Goal: Transaction & Acquisition: Purchase product/service

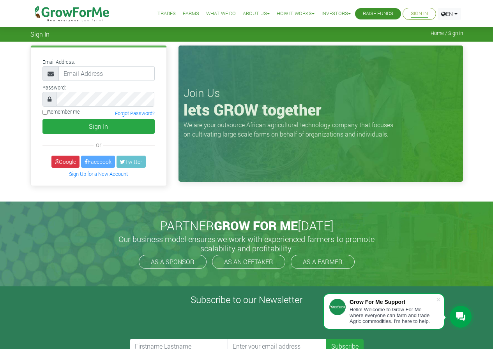
type input "paulkwabena01@gmail.com"
click at [42, 119] on button "Sign In" at bounding box center [98, 126] width 112 height 15
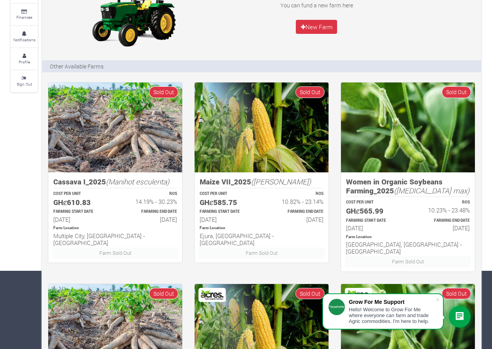
scroll to position [156, 0]
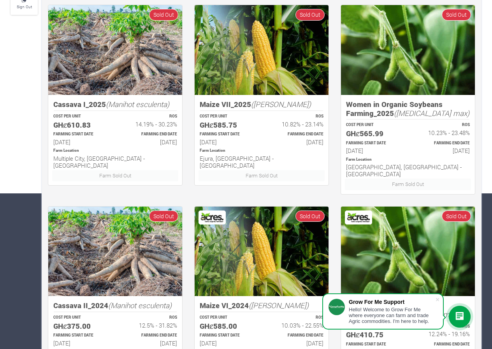
click at [463, 316] on icon at bounding box center [459, 317] width 9 height 10
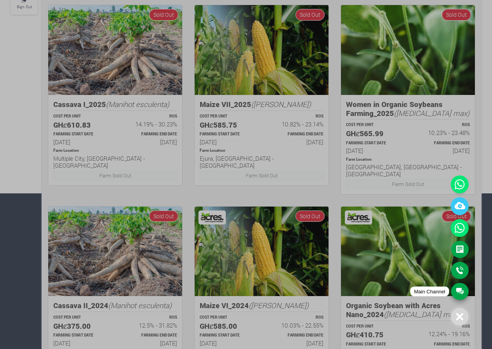
click at [463, 296] on link "Main Channel" at bounding box center [460, 291] width 18 height 17
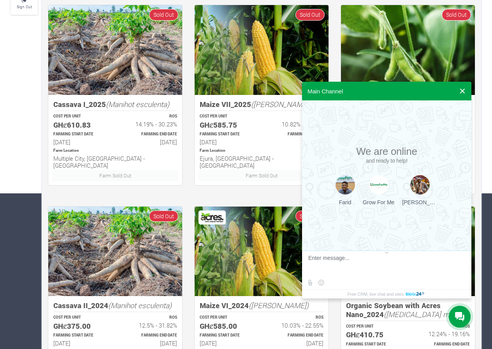
click at [466, 90] on button at bounding box center [463, 91] width 14 height 19
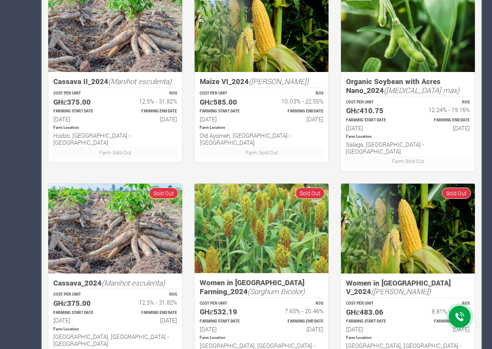
scroll to position [419, 0]
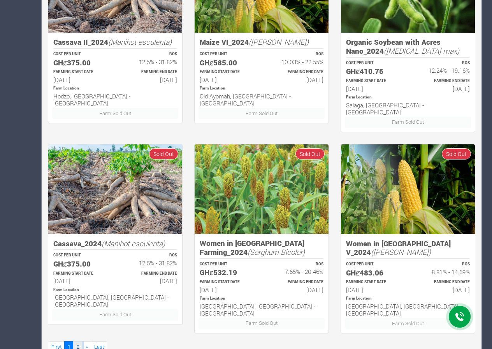
click at [78, 342] on link "2" at bounding box center [77, 347] width 9 height 11
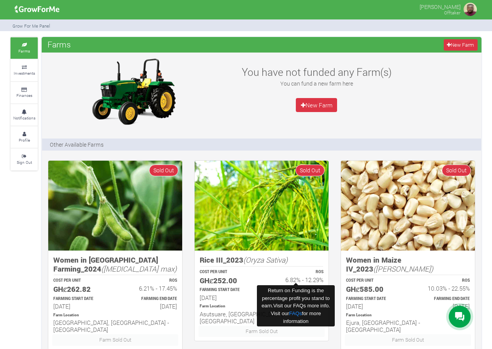
click at [310, 280] on h6 "6.82% - 12.29%" at bounding box center [296, 279] width 55 height 7
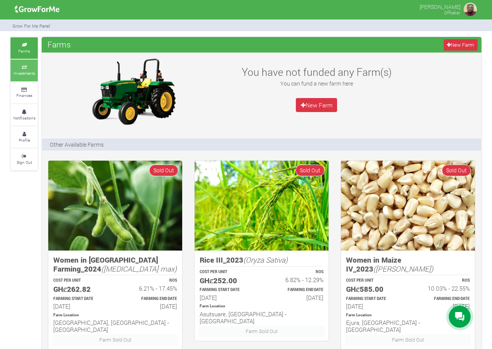
click at [35, 70] on link "Investments" at bounding box center [24, 70] width 27 height 21
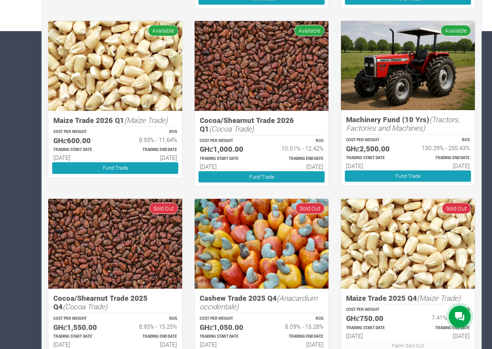
scroll to position [332, 0]
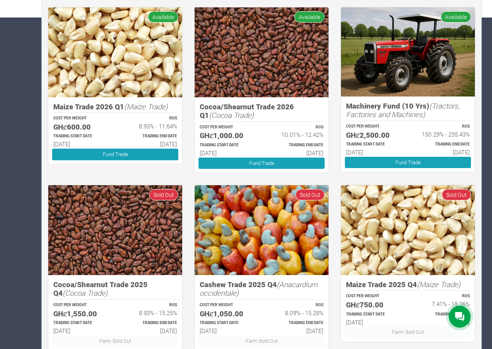
click at [410, 126] on div "ROS 150.29% - 255.43%" at bounding box center [442, 132] width 69 height 18
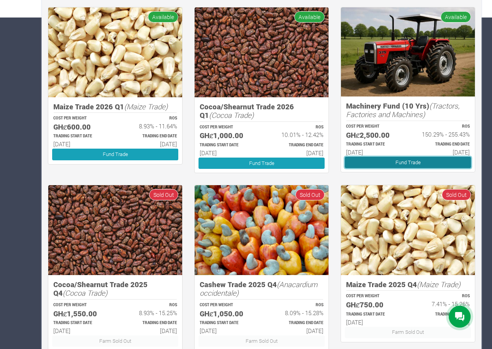
click at [394, 158] on link "Fund Trade" at bounding box center [408, 162] width 126 height 11
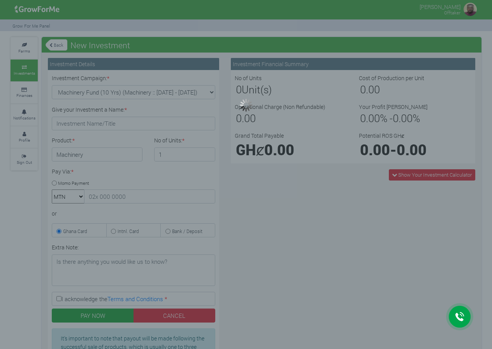
type input "1"
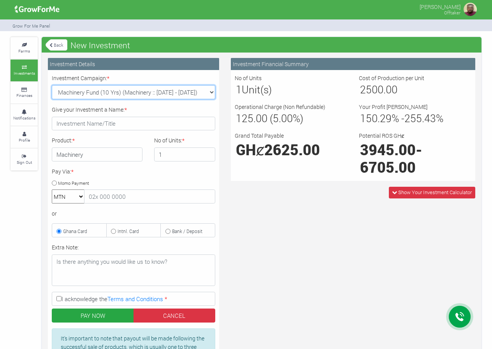
click at [188, 90] on select "Machinery Fund (10 Yrs) (Machinery :: [DATE] - [DATE]) Cocoa/Shearnut Trade 202…" at bounding box center [134, 92] width 164 height 14
click at [52, 85] on select "Machinery Fund (10 Yrs) (Machinery :: [DATE] - [DATE]) Cocoa/Shearnut Trade 202…" at bounding box center [134, 92] width 164 height 14
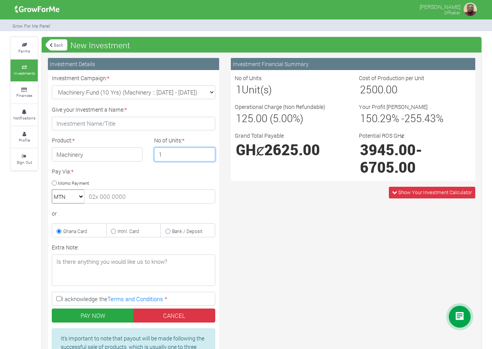
click at [169, 152] on input "1" at bounding box center [185, 155] width 62 height 14
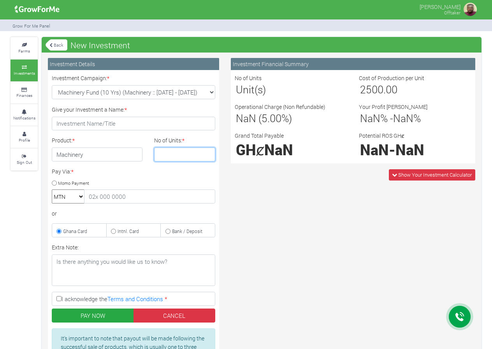
type input "2"
type input "4"
click at [32, 96] on small "Finances" at bounding box center [24, 95] width 16 height 5
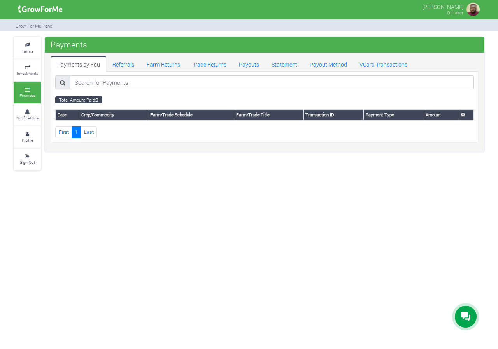
click at [30, 116] on small "Notifications" at bounding box center [27, 117] width 22 height 5
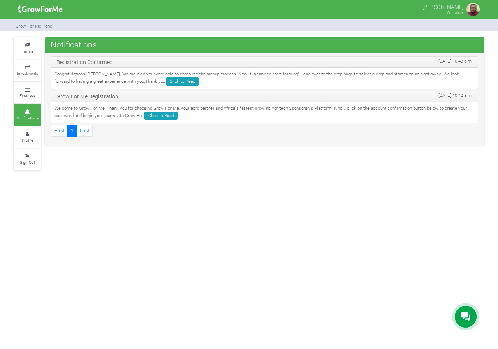
click at [33, 137] on link "Profile" at bounding box center [27, 137] width 27 height 21
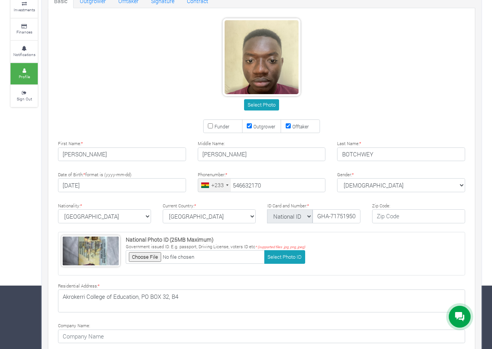
scroll to position [128, 0]
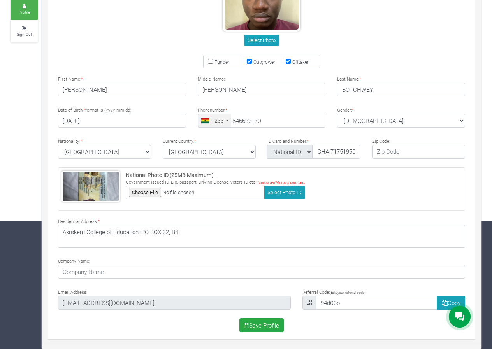
type input "54 663 2170"
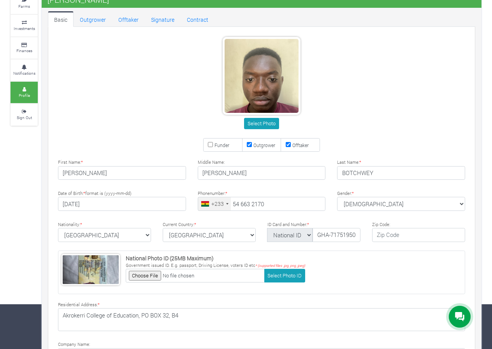
scroll to position [0, 0]
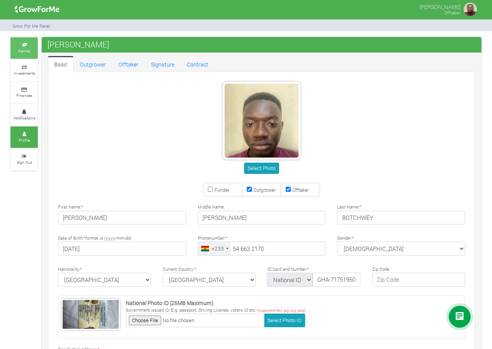
click at [25, 55] on link "Farms" at bounding box center [24, 47] width 27 height 21
